Goal: Book appointment/travel/reservation

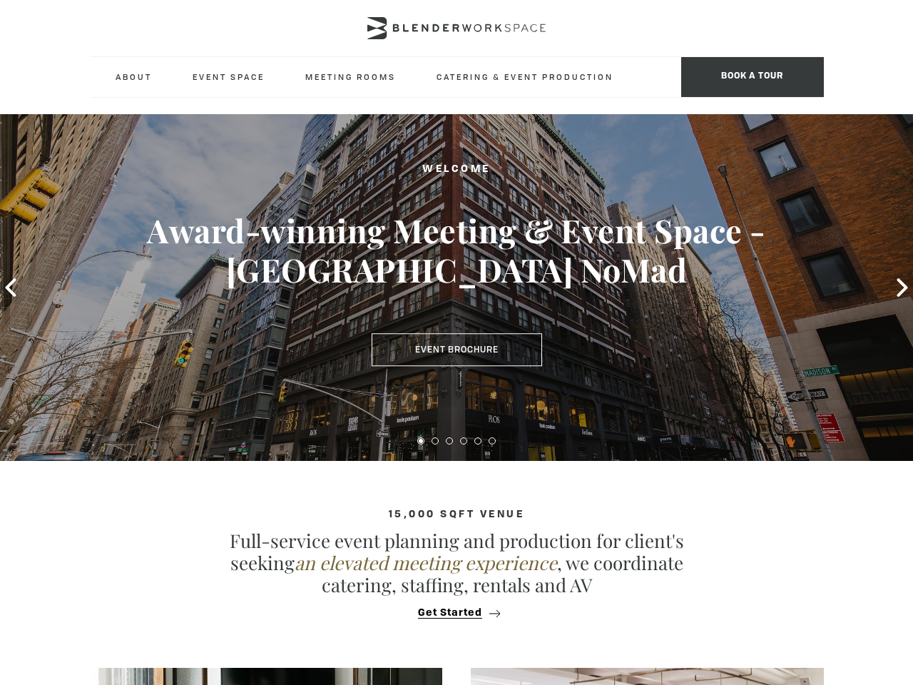
type div "[DATE]"
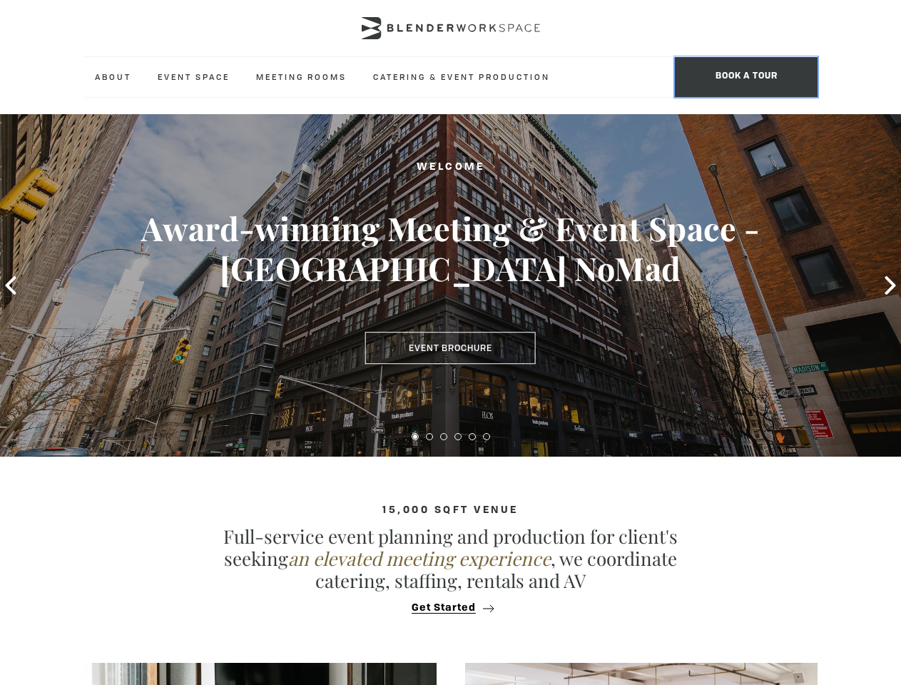
click at [746, 77] on span "BOOK A TOUR" at bounding box center [746, 77] width 143 height 40
click at [11, 285] on icon at bounding box center [10, 285] width 11 height 19
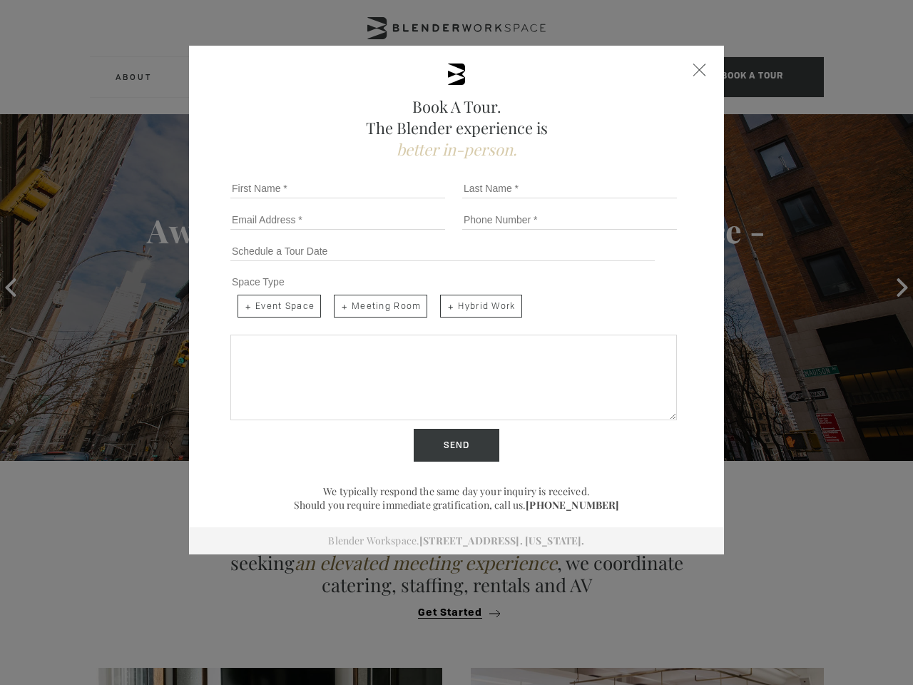
click at [415, 436] on div "Send" at bounding box center [457, 445] width 464 height 33
click at [429, 436] on input "Send" at bounding box center [457, 445] width 86 height 33
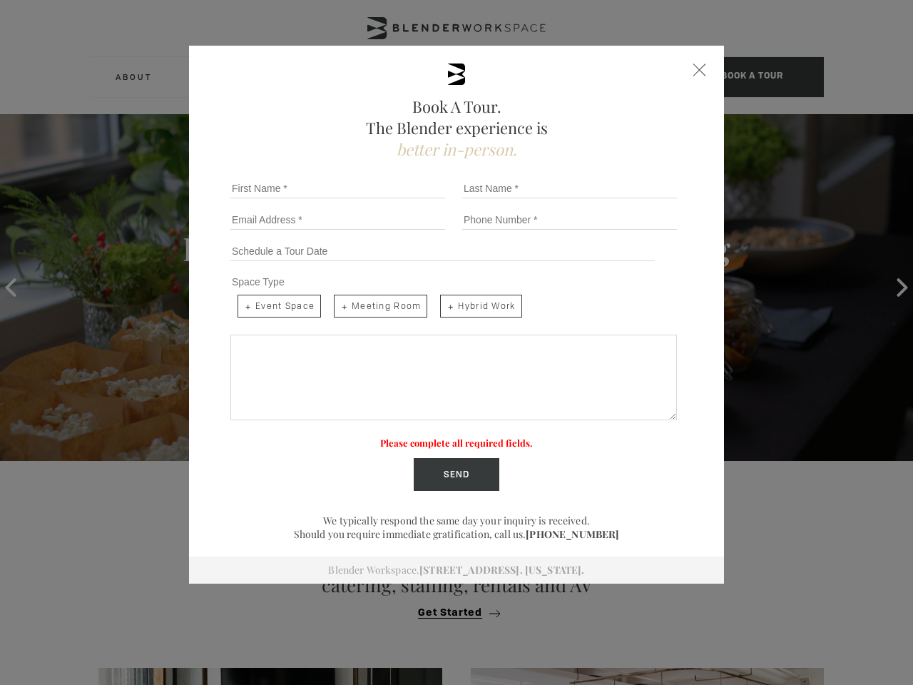
click at [444, 436] on label "Please complete all required fields." at bounding box center [456, 442] width 153 height 12
click at [458, 436] on label "Please complete all required fields." at bounding box center [456, 442] width 153 height 12
click at [472, 436] on label "Please complete all required fields." at bounding box center [456, 442] width 153 height 12
click at [486, 436] on label "Please complete all required fields." at bounding box center [456, 442] width 153 height 12
click at [450, 608] on div "Book A Tour. The Blender experience is better in-person. Team Size 1 2 3 4 5 6 …" at bounding box center [456, 342] width 913 height 685
